Goal: Check status: Check status

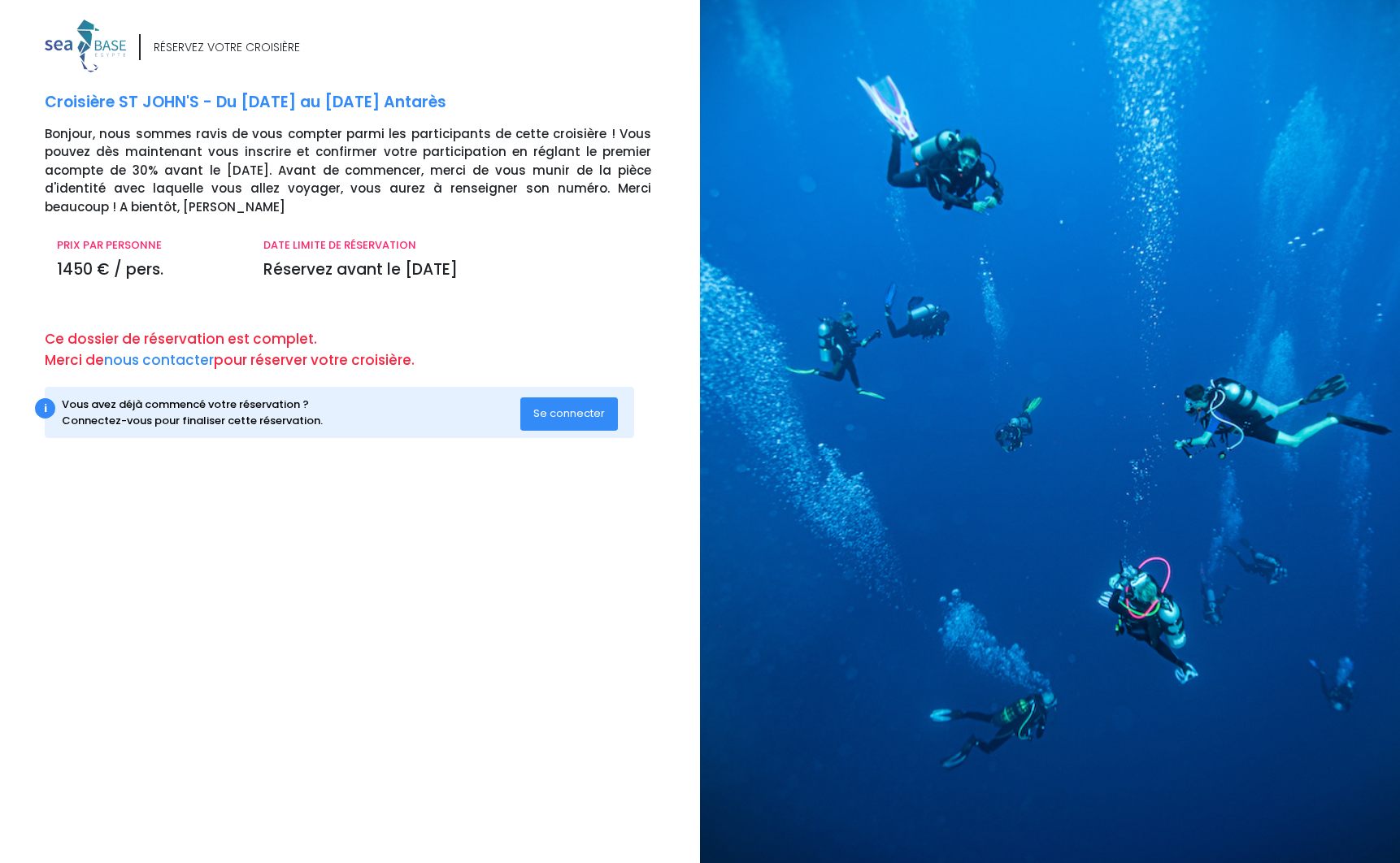
click at [554, 410] on span "Se connecter" at bounding box center [569, 413] width 71 height 15
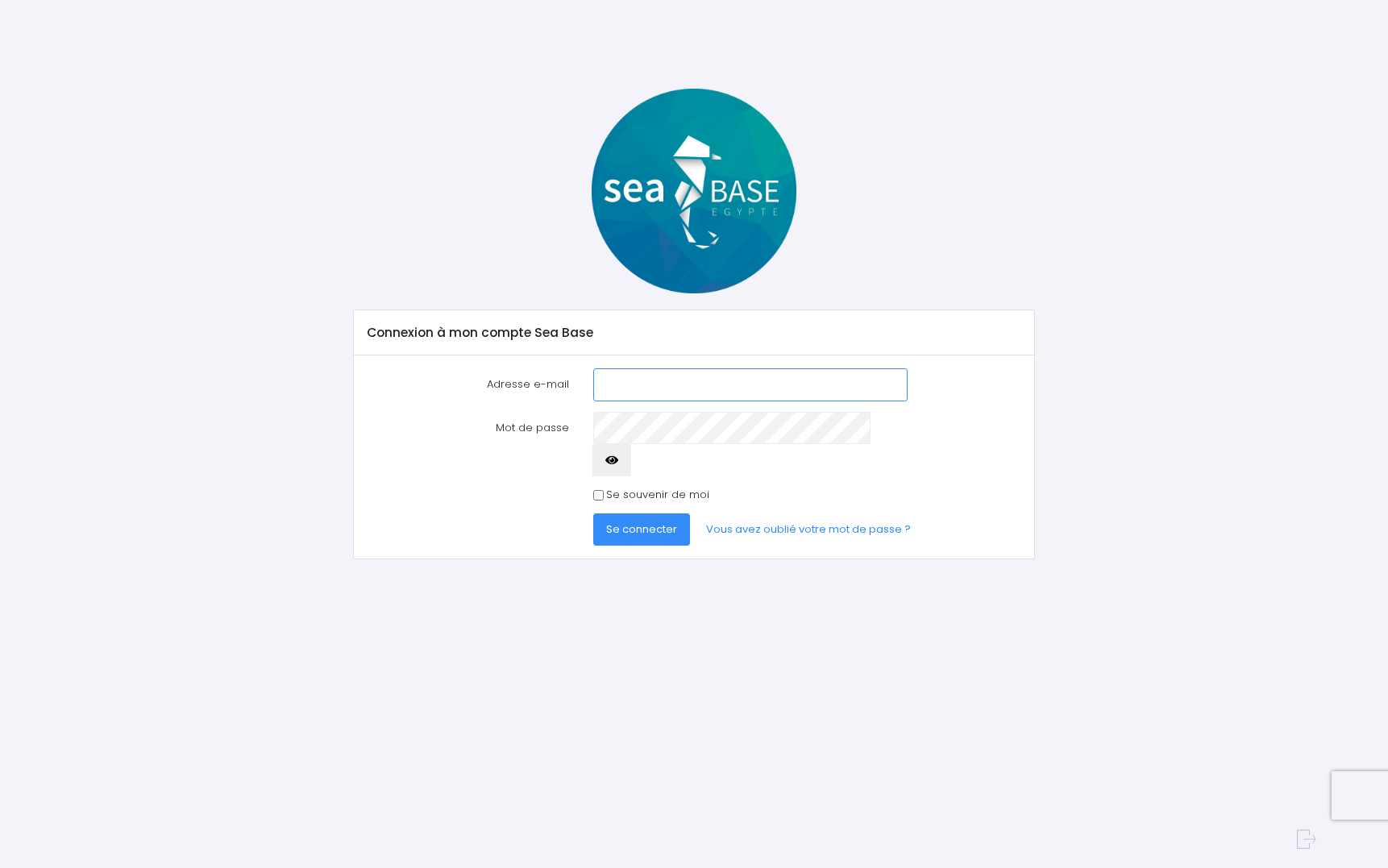
type input "[EMAIL_ADDRESS][DOMAIN_NAME]"
click at [643, 521] on span "Se connecter" at bounding box center [642, 529] width 71 height 15
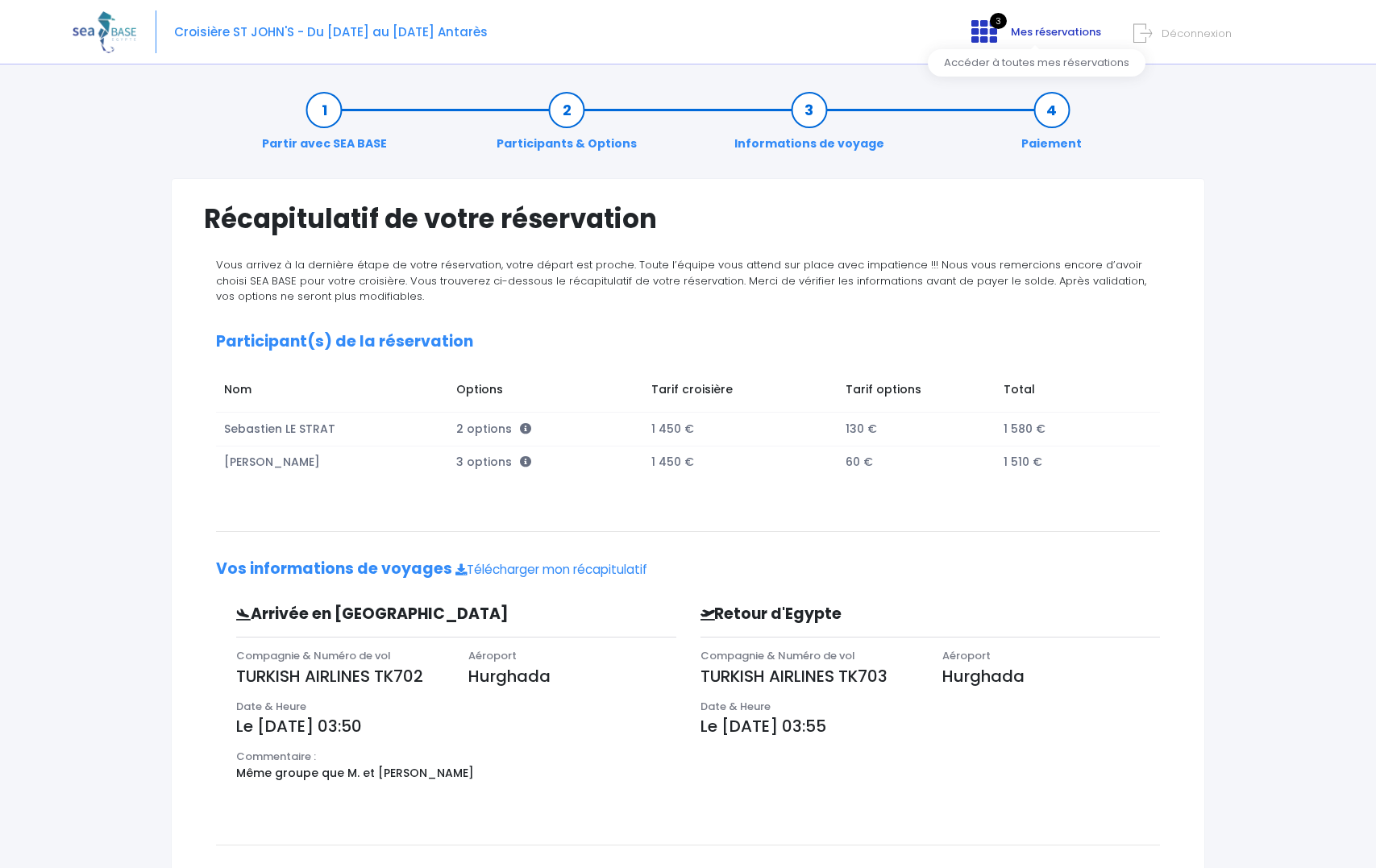
click at [996, 32] on icon at bounding box center [983, 30] width 26 height 26
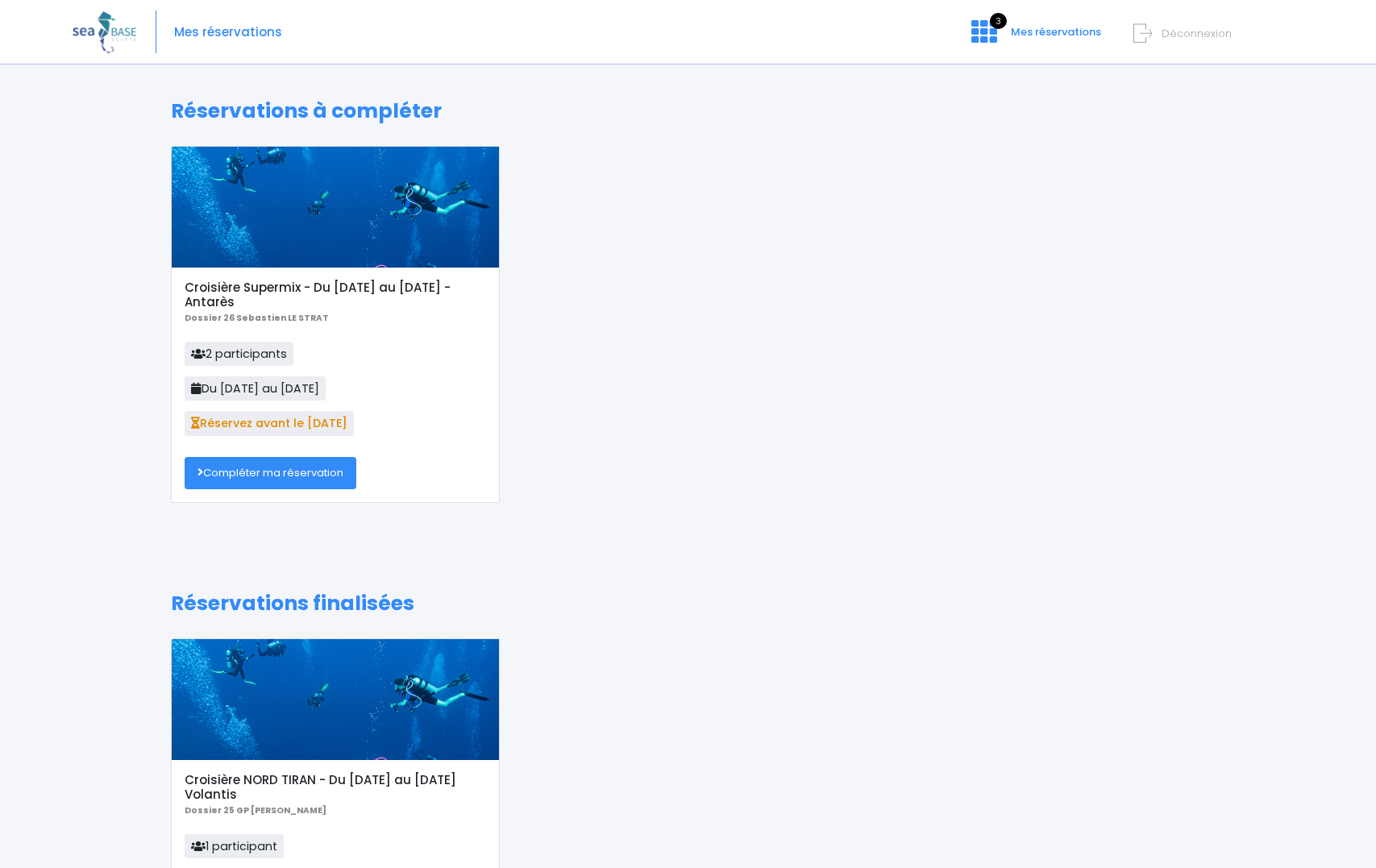
click at [307, 474] on link "Compléter ma réservation" at bounding box center [271, 474] width 172 height 32
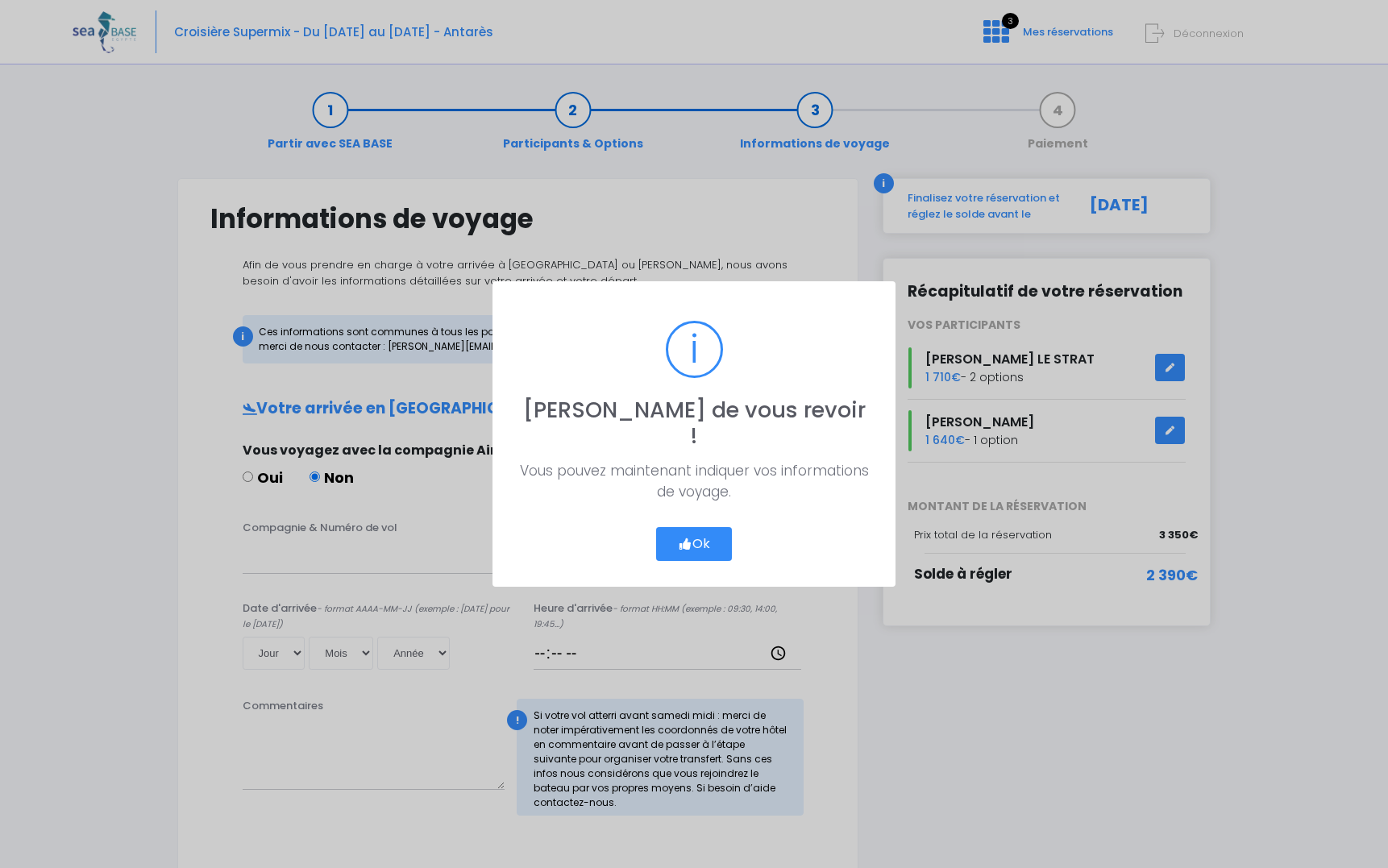
click at [709, 535] on button "Ok" at bounding box center [694, 544] width 76 height 34
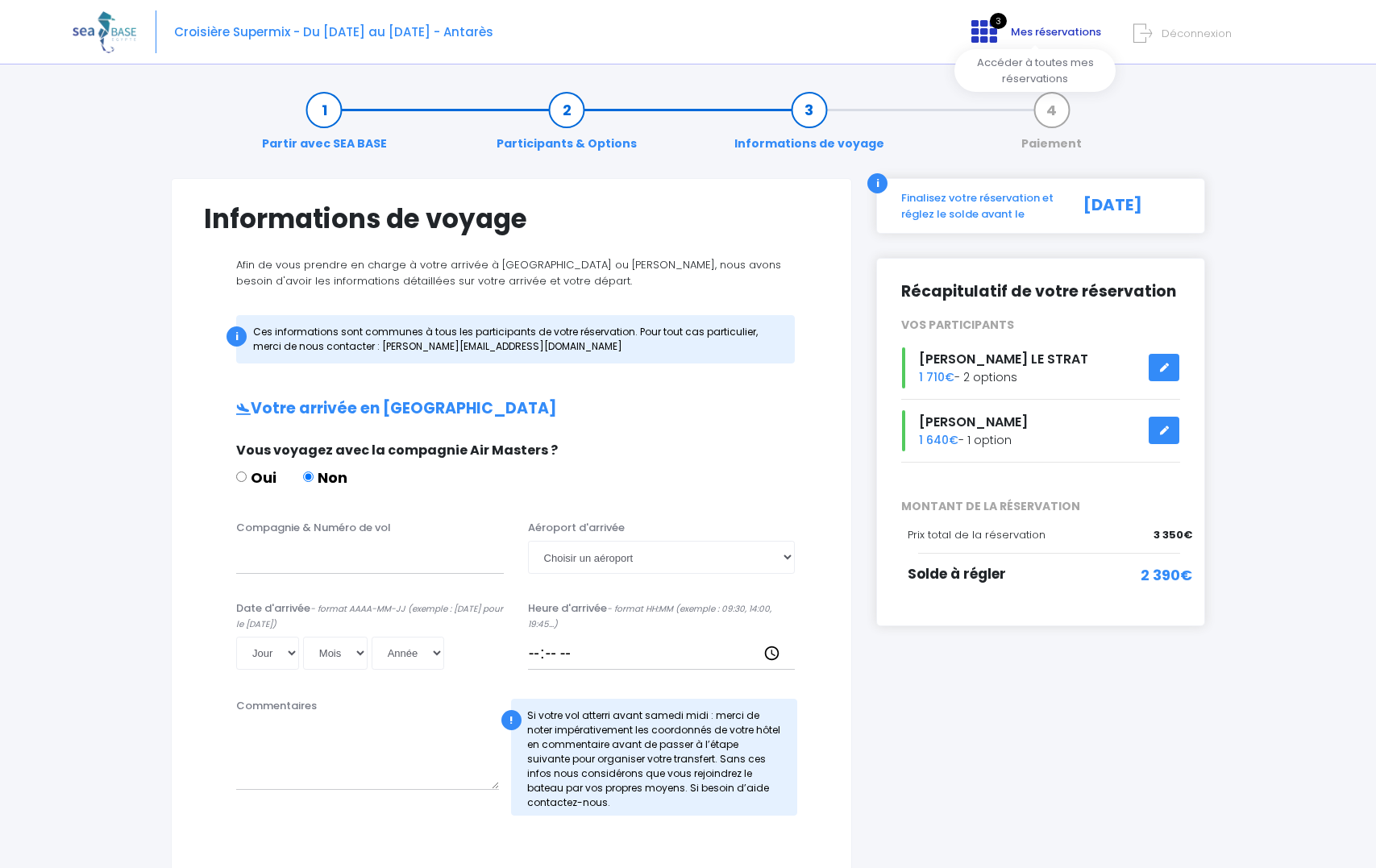
click at [1010, 32] on link "3 Mes réservations" at bounding box center [1035, 37] width 152 height 15
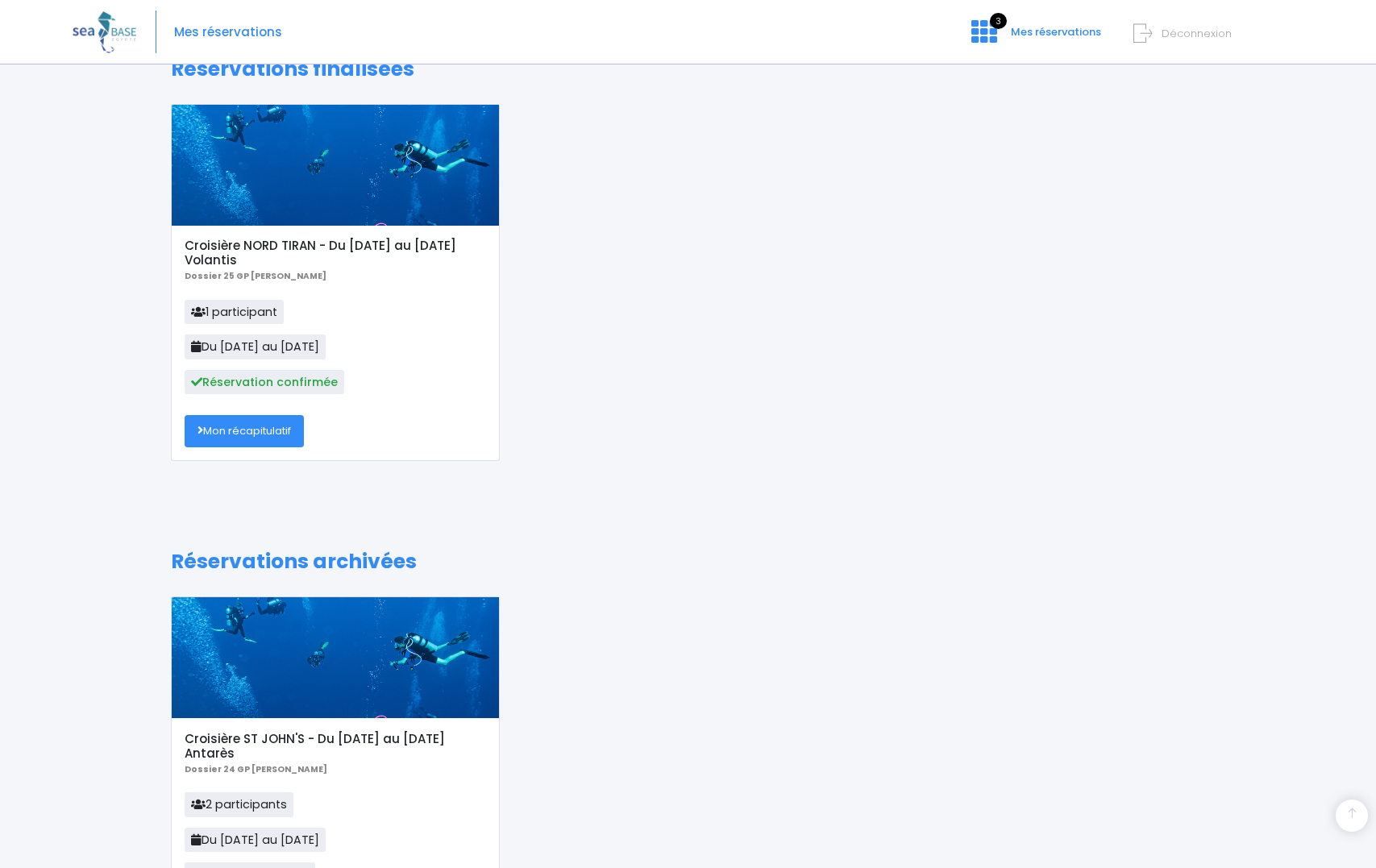
scroll to position [538, 0]
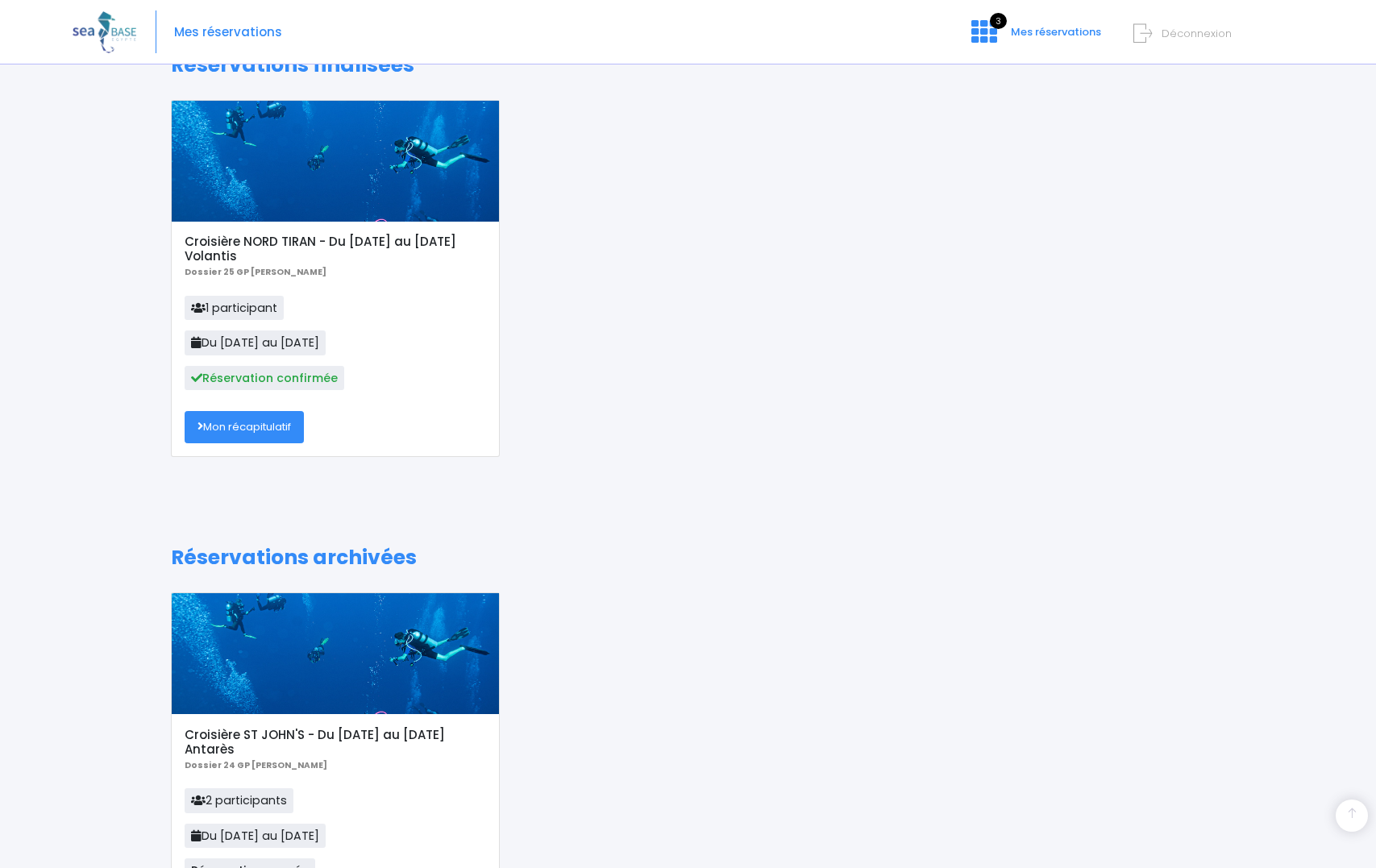
click at [277, 420] on link "Mon récapitulatif" at bounding box center [244, 427] width 119 height 32
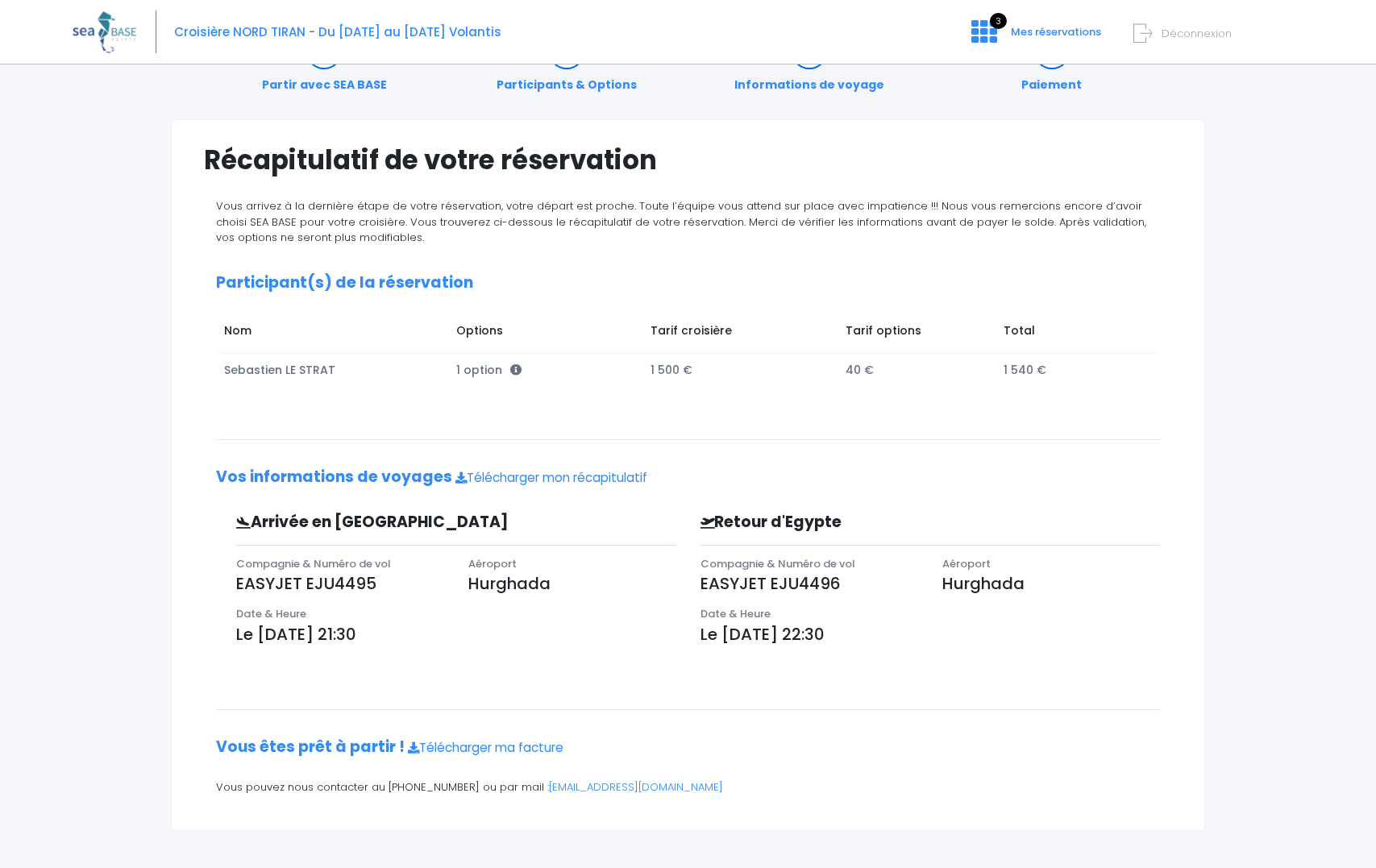
scroll to position [57, 0]
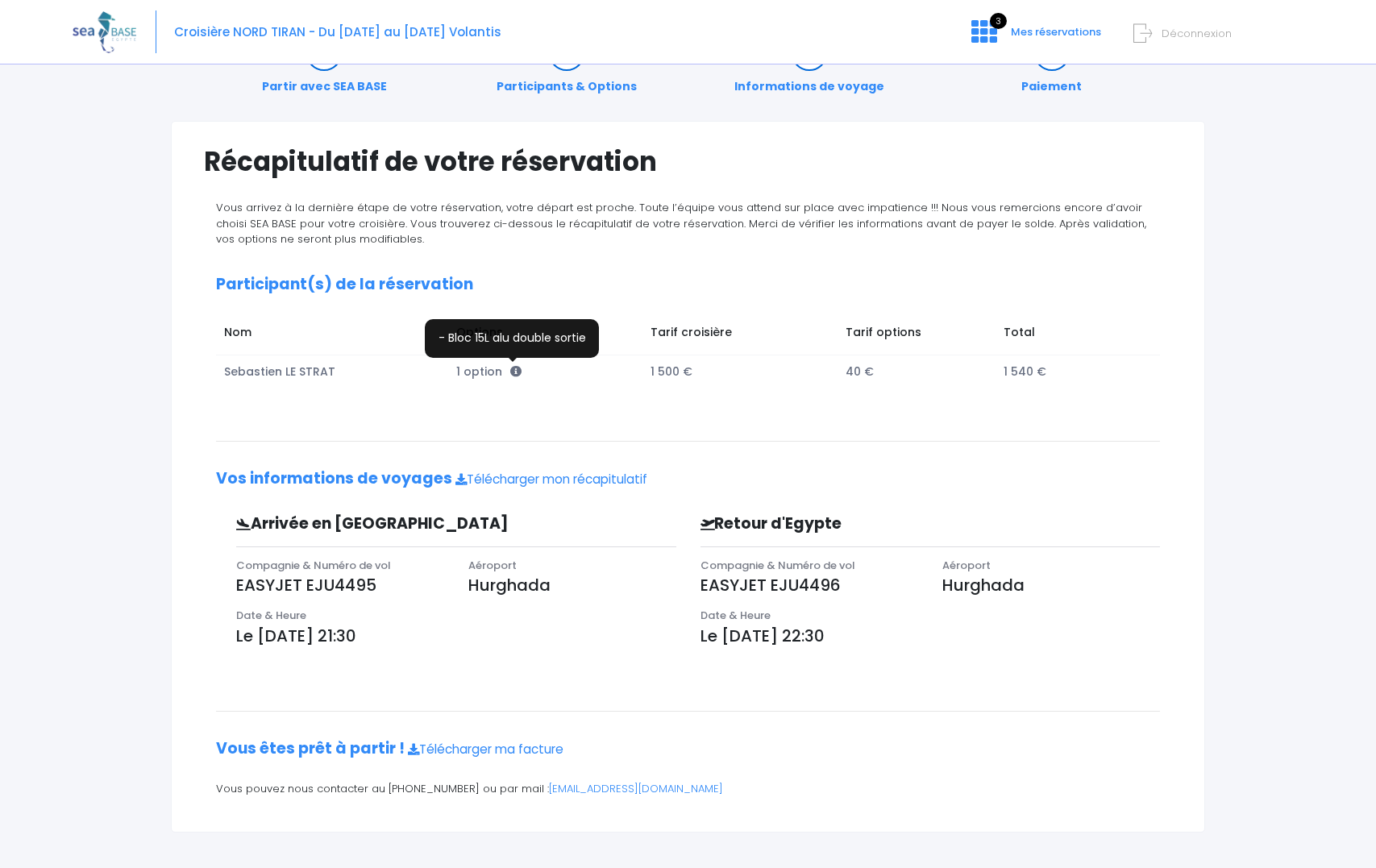
click at [511, 368] on icon at bounding box center [516, 372] width 11 height 11
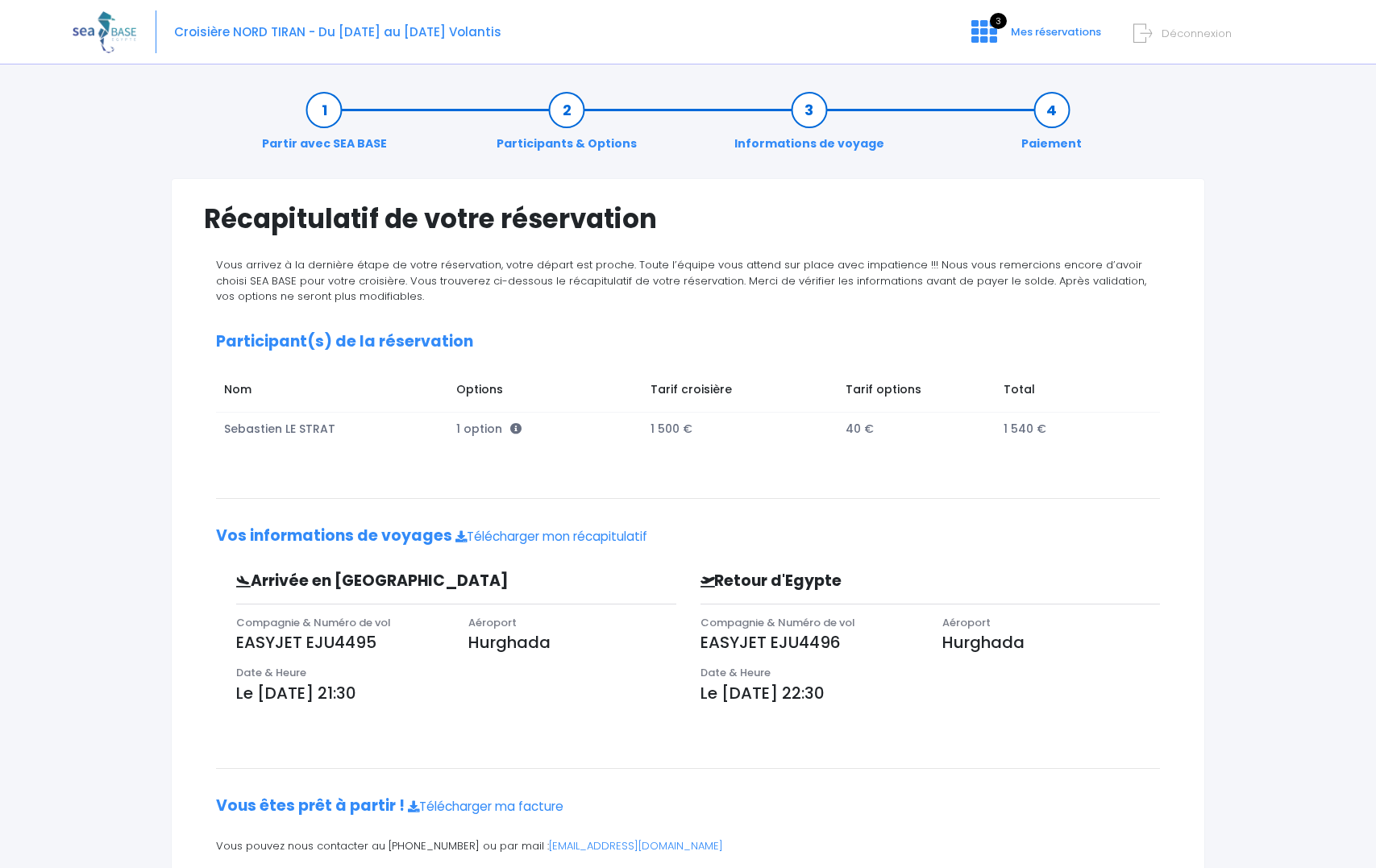
scroll to position [0, 0]
